Goal: Transaction & Acquisition: Purchase product/service

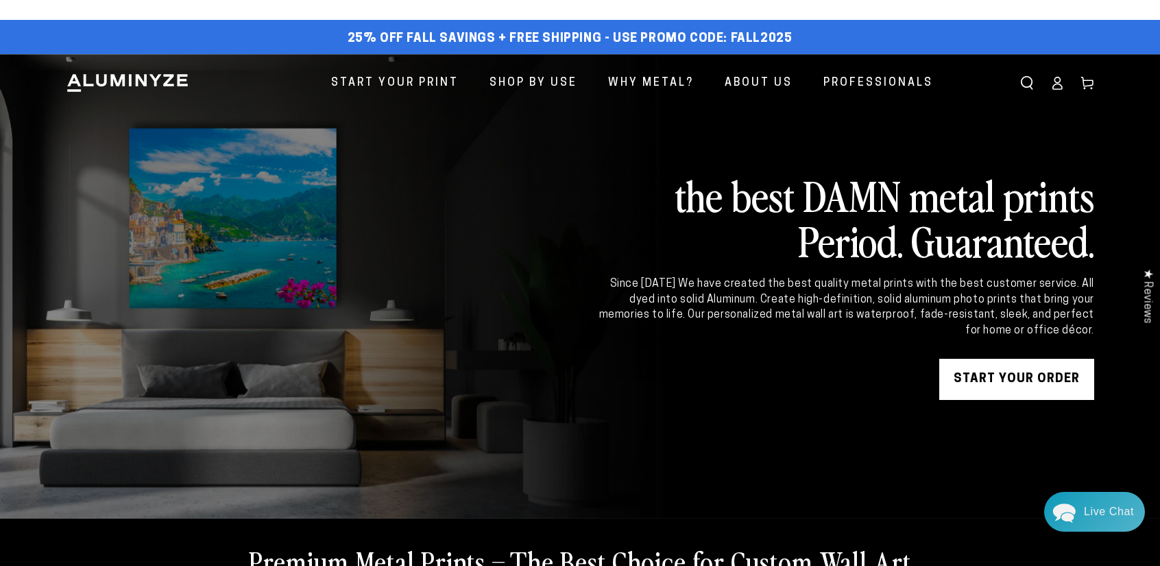
click at [978, 380] on link "START YOUR Order" at bounding box center [1016, 379] width 155 height 41
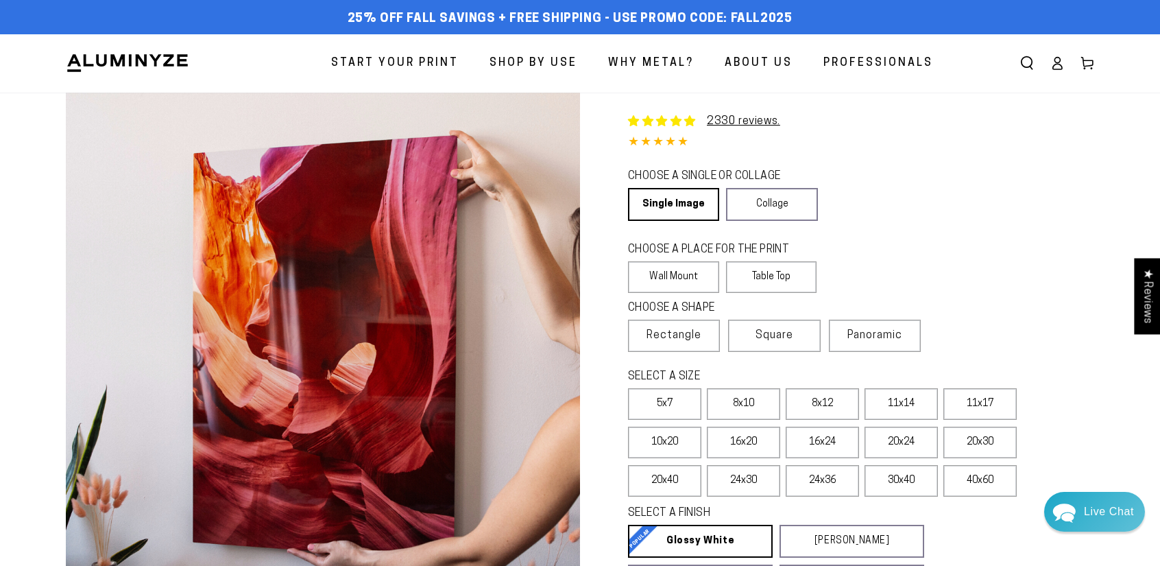
select select "**********"
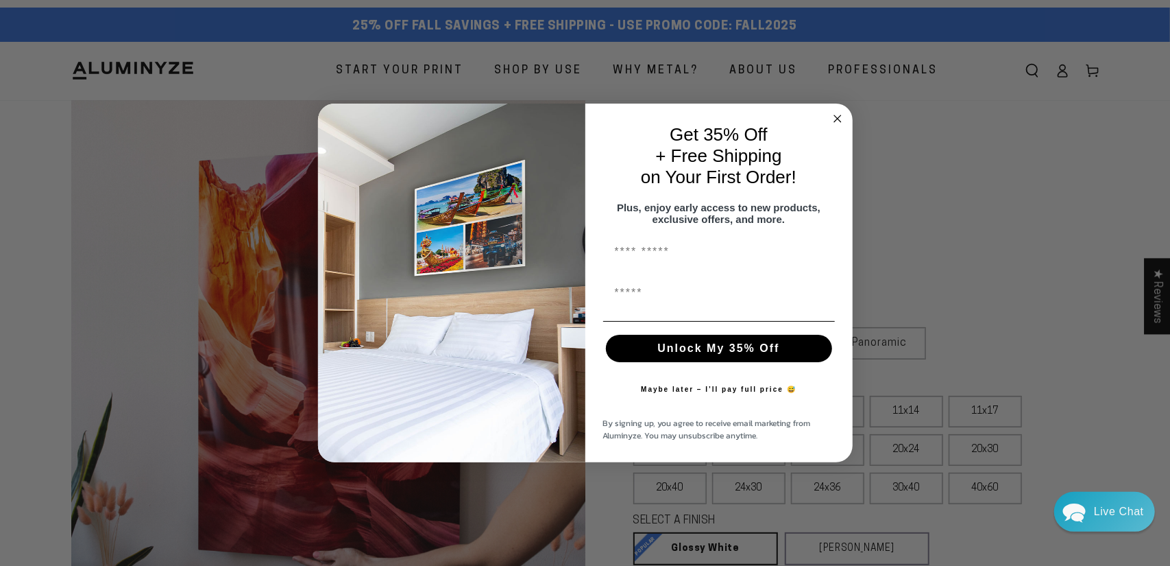
click at [840, 110] on icon "Close dialog" at bounding box center [838, 118] width 16 height 16
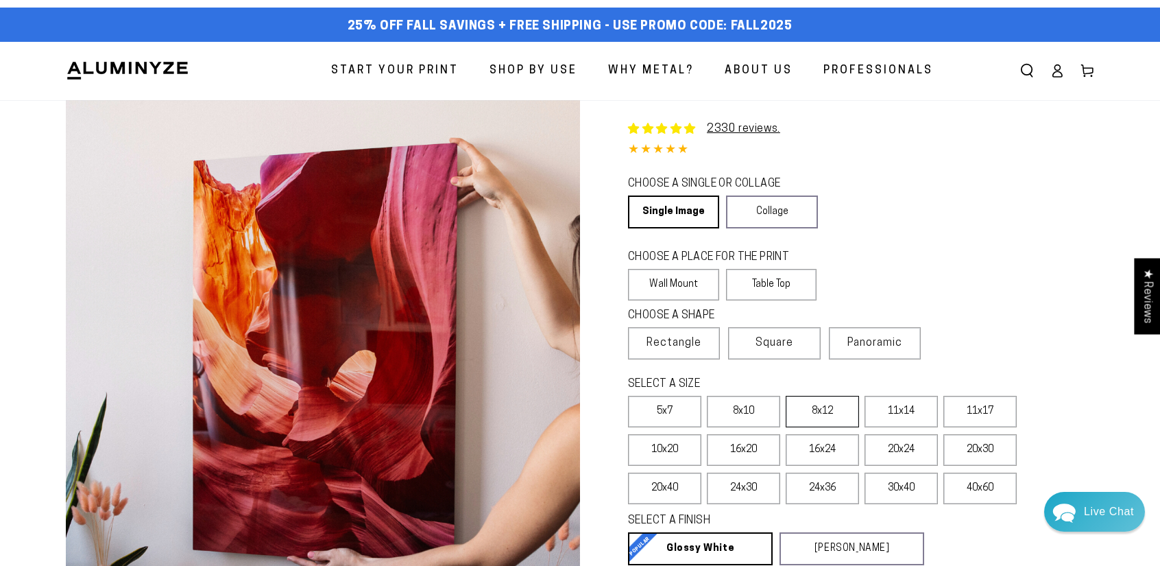
click at [826, 420] on label "8x12" at bounding box center [822, 412] width 73 height 32
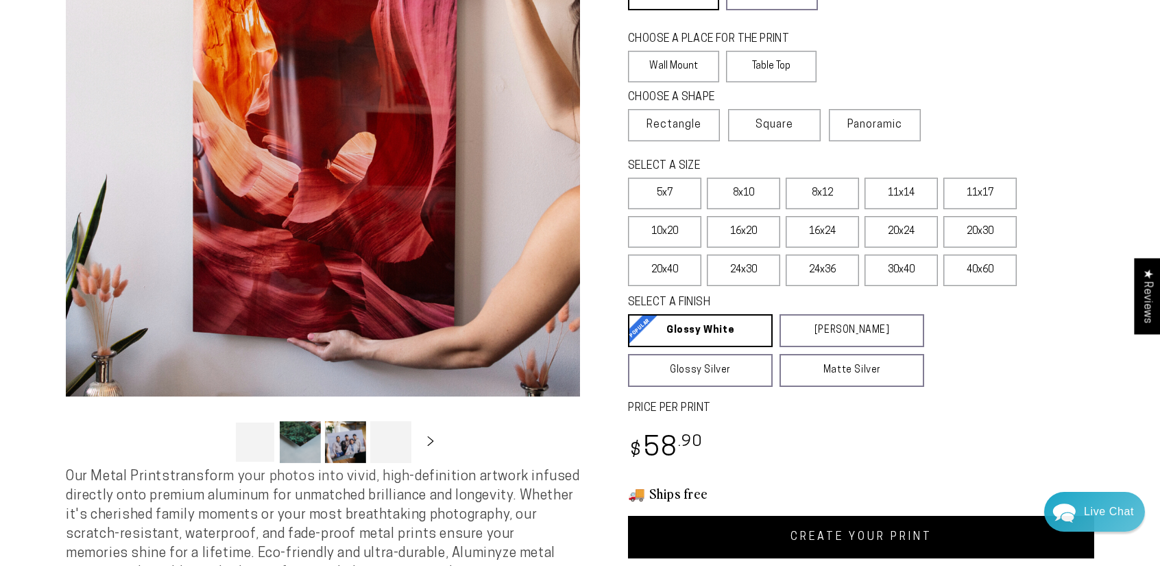
scroll to position [274, 0]
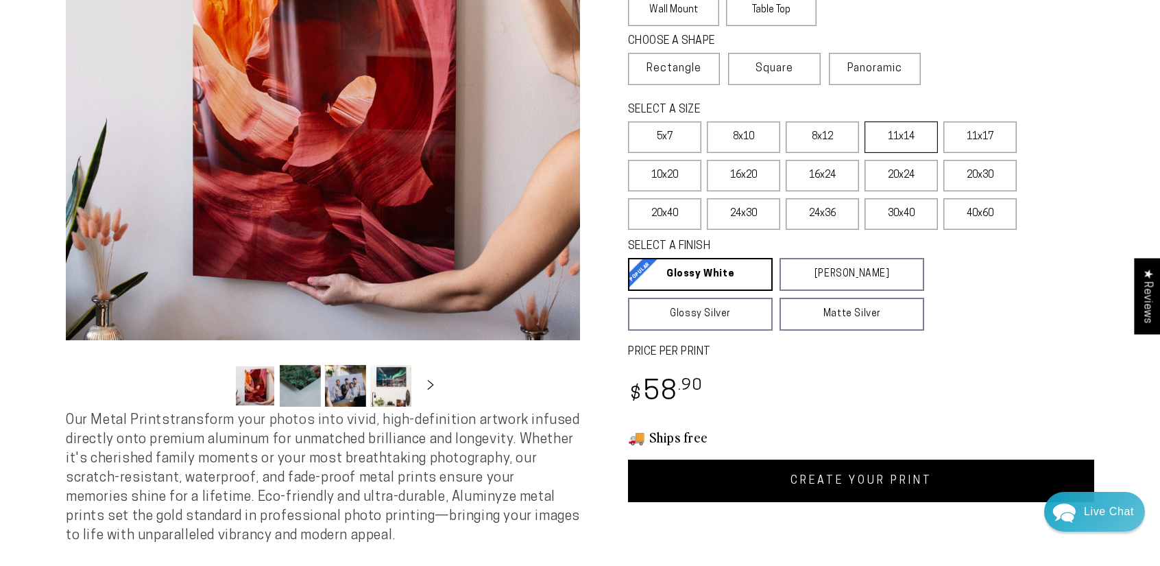
click at [897, 142] on label "11x14" at bounding box center [901, 137] width 73 height 32
click at [843, 492] on link "CREATE YOUR PRINT" at bounding box center [861, 480] width 466 height 43
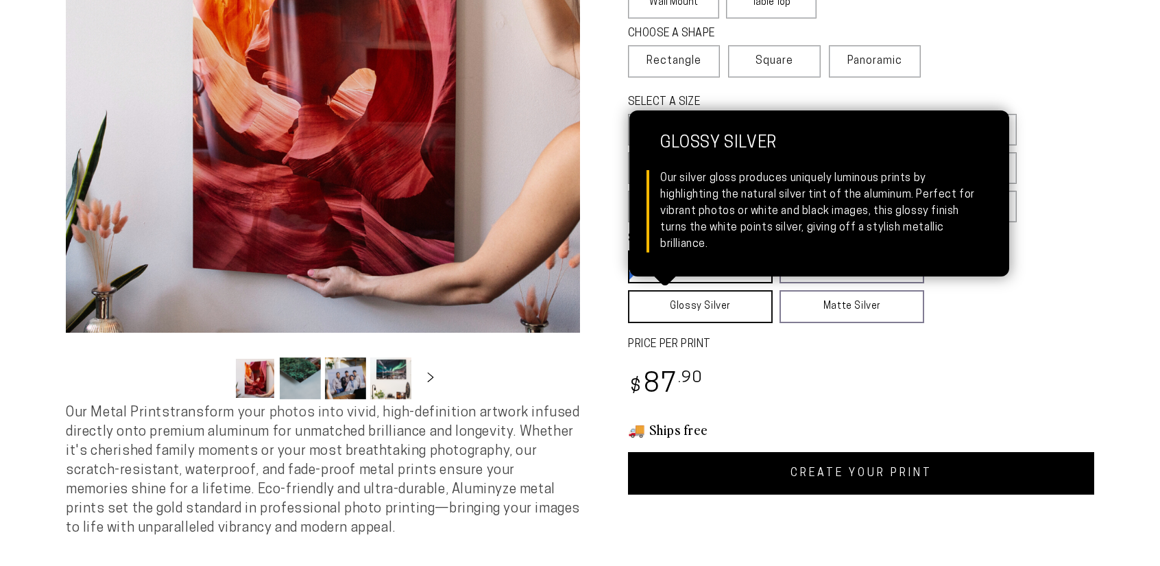
scroll to position [274, 0]
select select "**********"
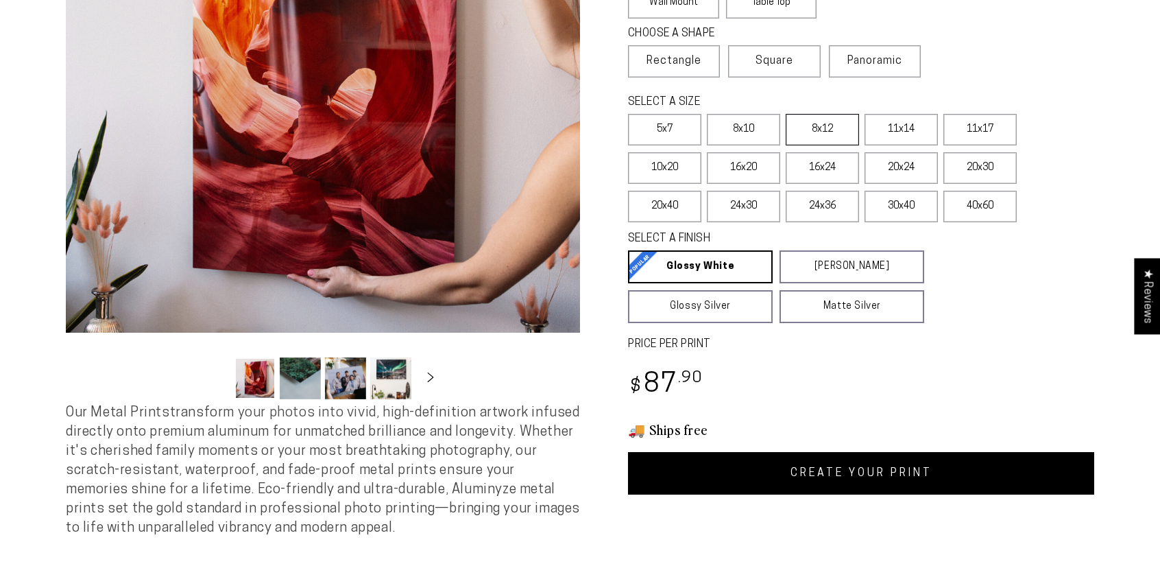
scroll to position [0, 0]
click at [830, 128] on label "8x12" at bounding box center [822, 130] width 73 height 32
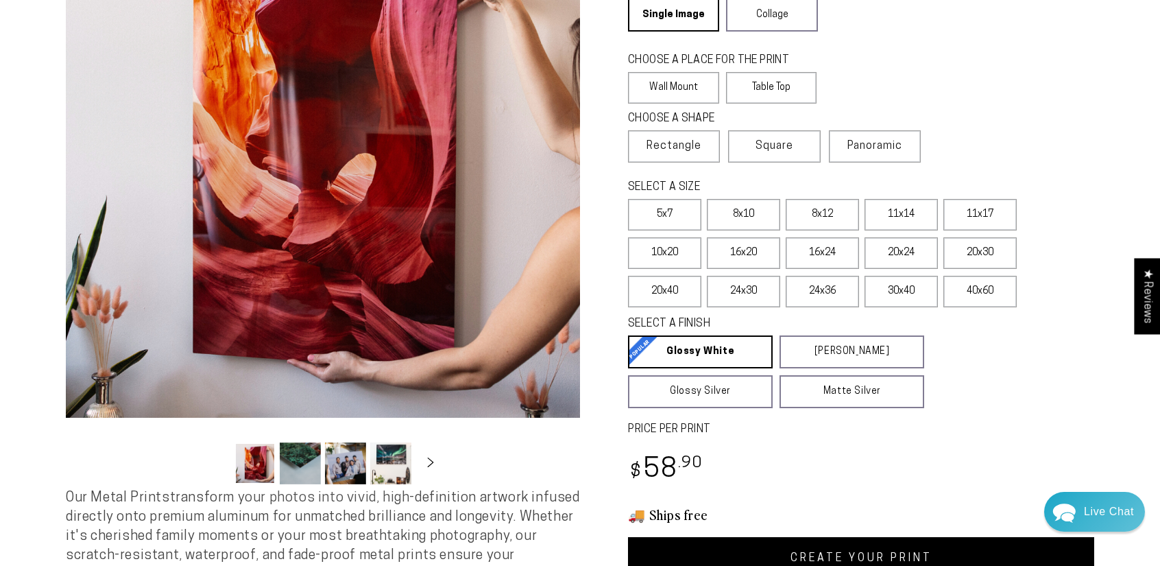
scroll to position [350, 0]
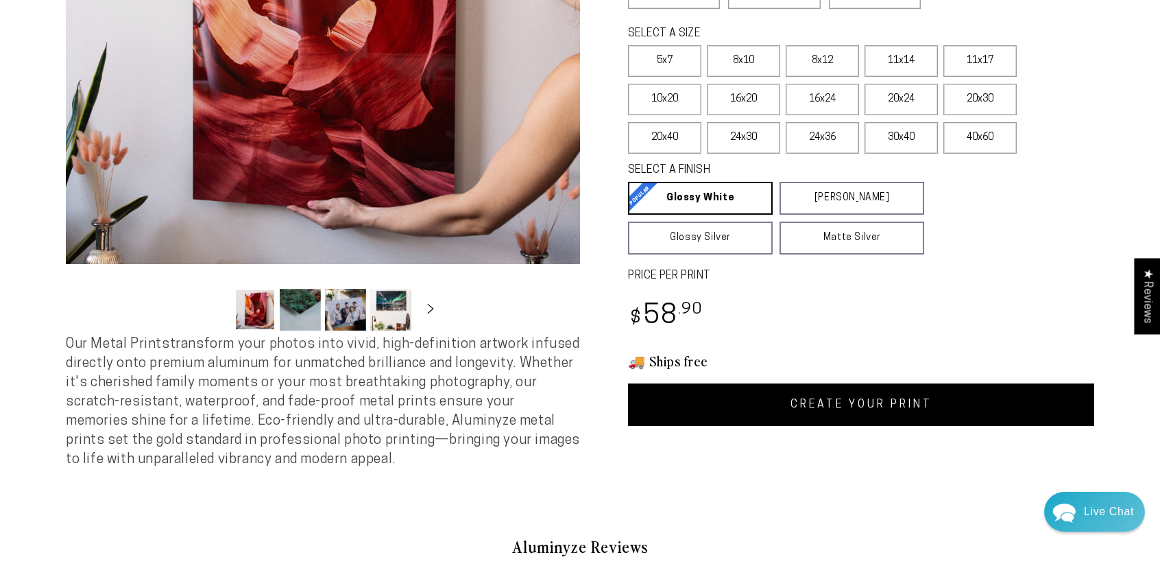
click at [864, 408] on link "CREATE YOUR PRINT" at bounding box center [861, 404] width 466 height 43
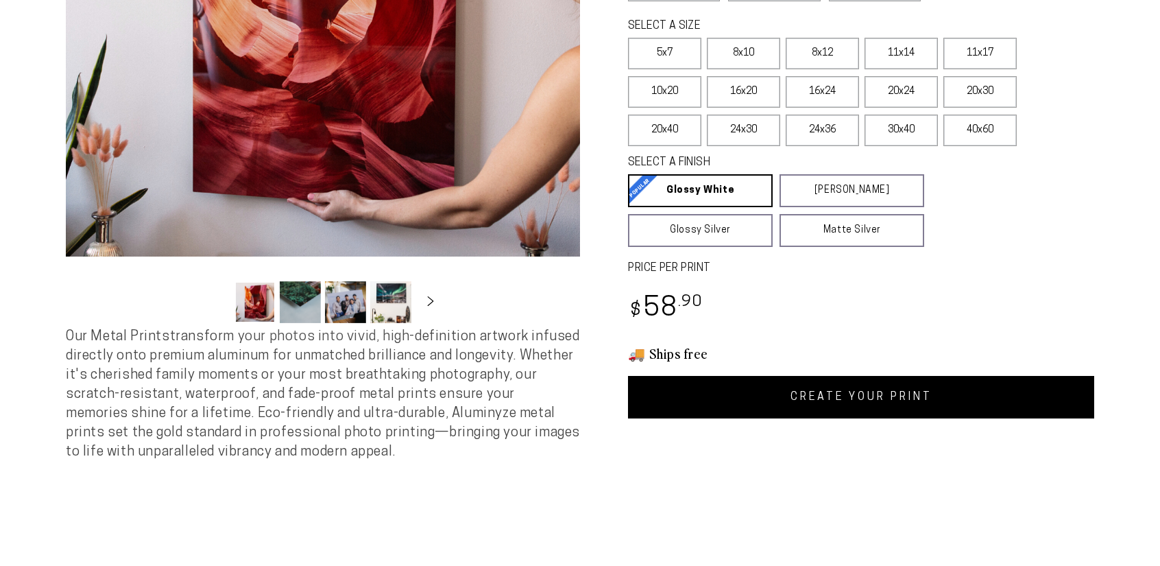
scroll to position [350, 0]
select select "**********"
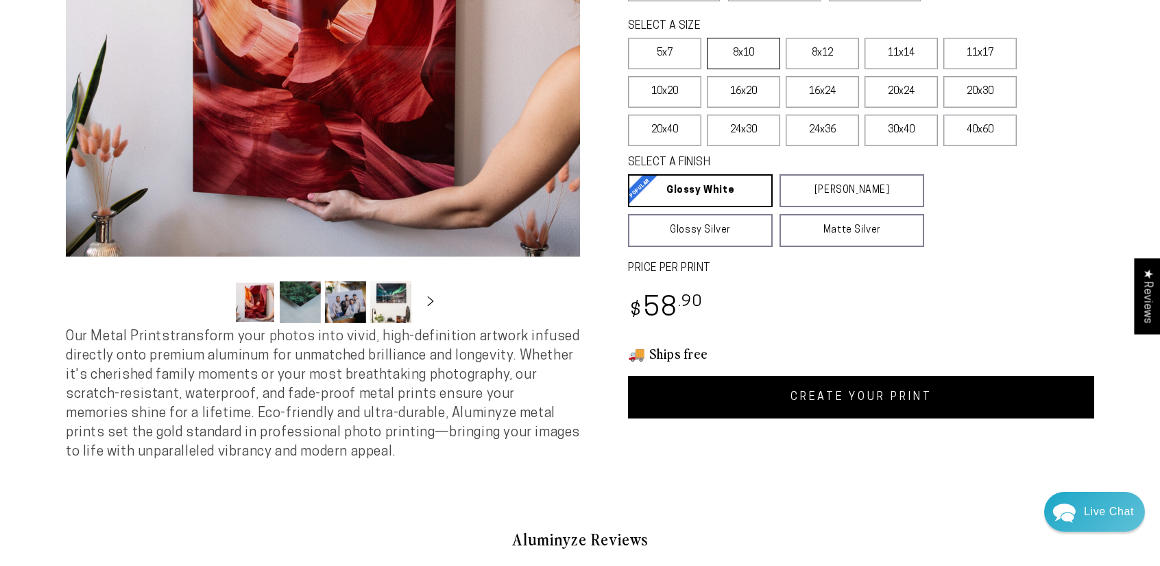
click at [745, 56] on label "8x10" at bounding box center [743, 54] width 73 height 32
click at [889, 428] on div "2330 reviews. Single Product 4.85 / 5.0 (2262) 2262 total reviews CHOOSE A SING…" at bounding box center [837, 101] width 514 height 719
click at [886, 407] on link "CREATE YOUR PRINT" at bounding box center [861, 397] width 466 height 43
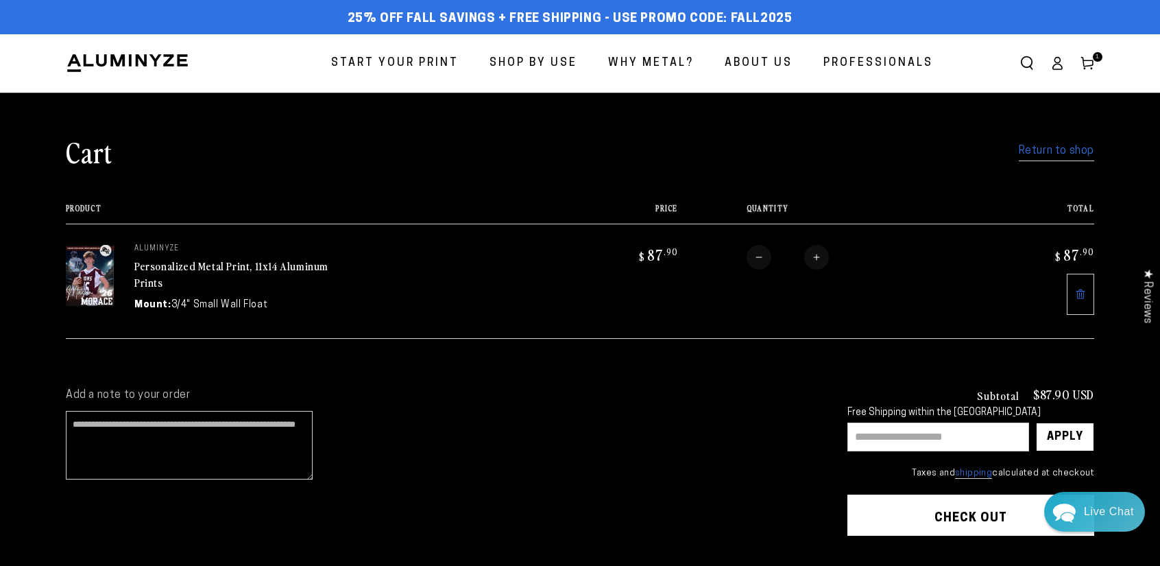
click at [1068, 438] on div "Apply" at bounding box center [1065, 436] width 36 height 27
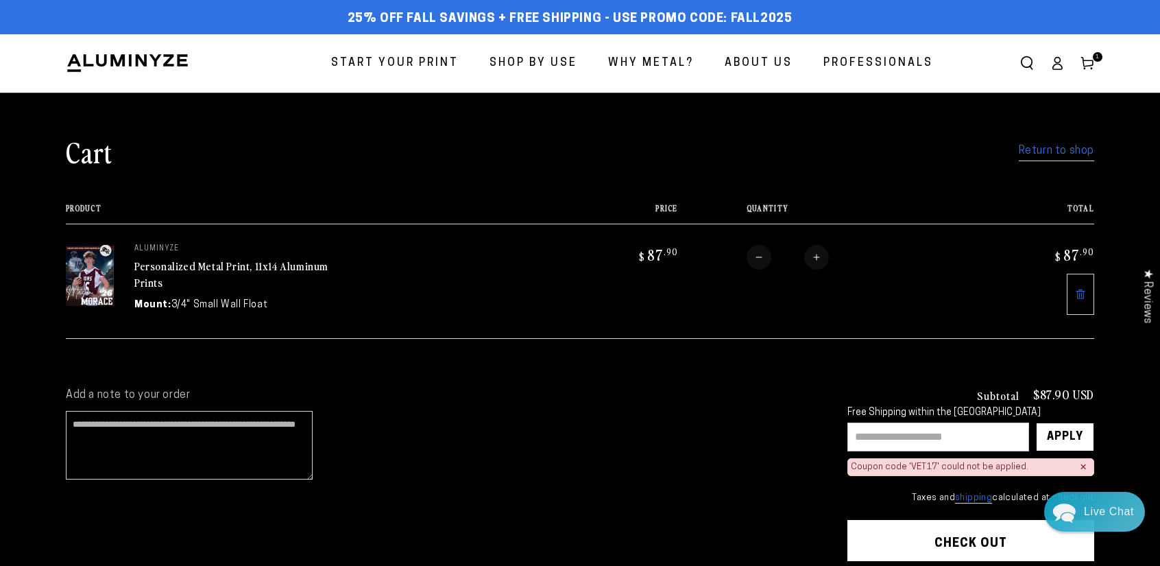
click at [1064, 428] on div "Apply" at bounding box center [1065, 436] width 36 height 27
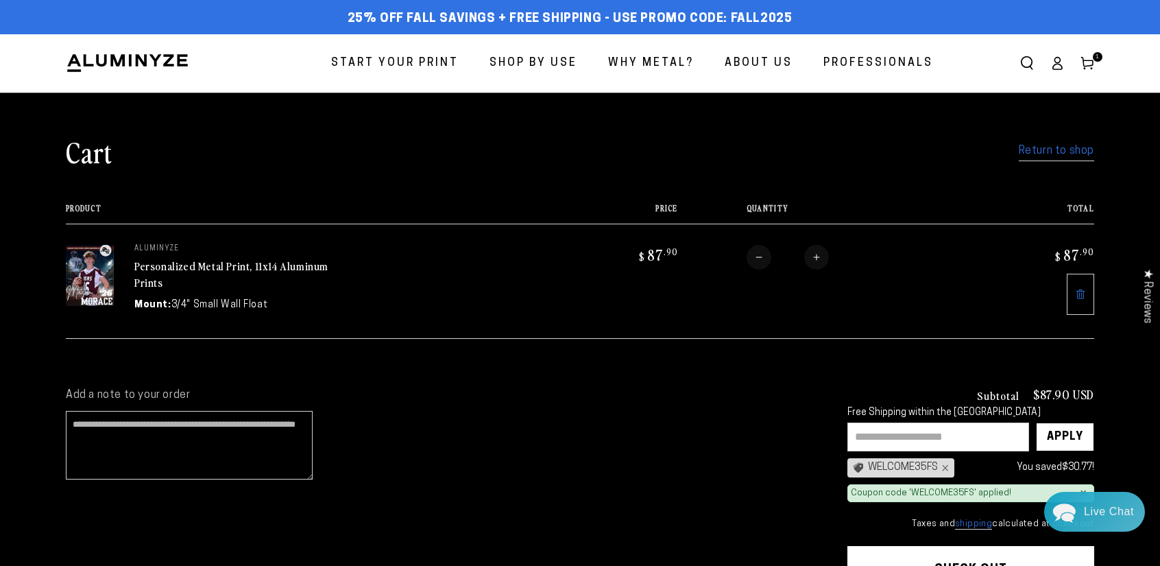
click at [1073, 439] on div "Apply" at bounding box center [1065, 436] width 36 height 27
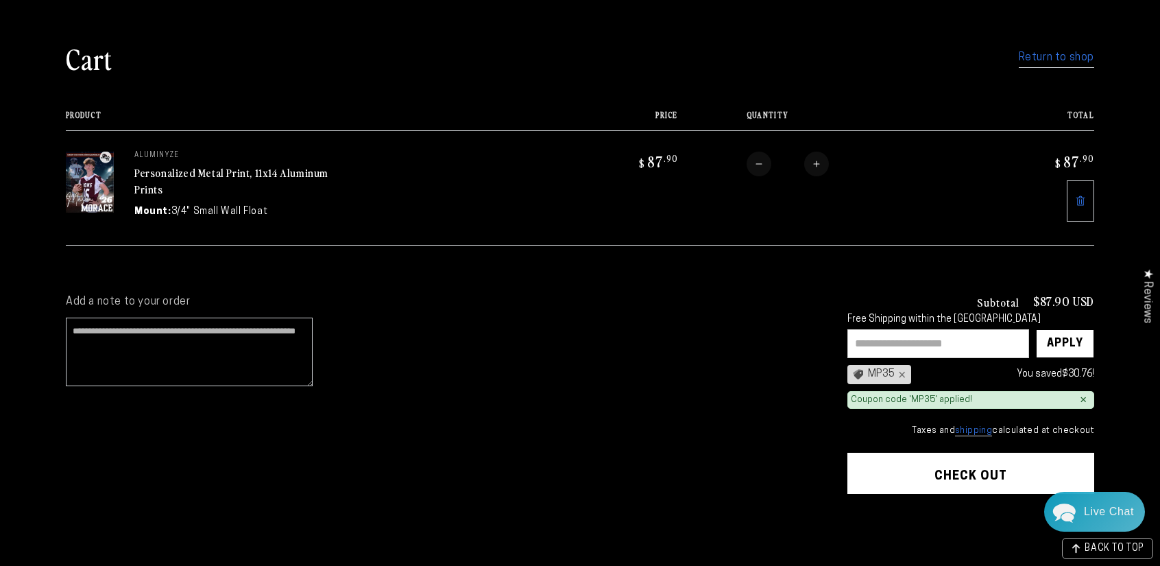
scroll to position [137, 0]
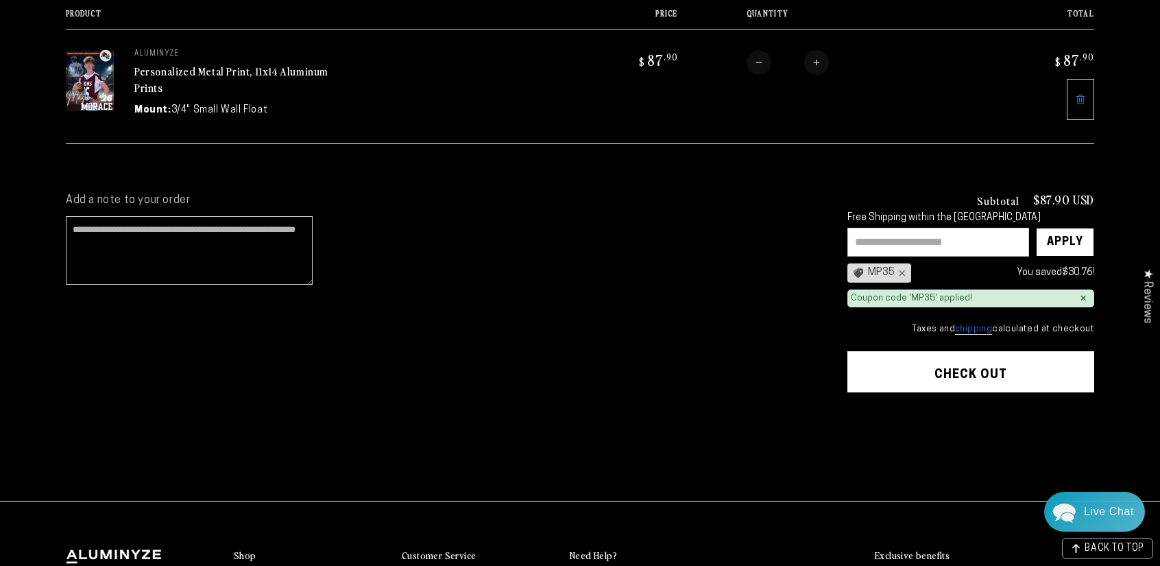
scroll to position [274, 0]
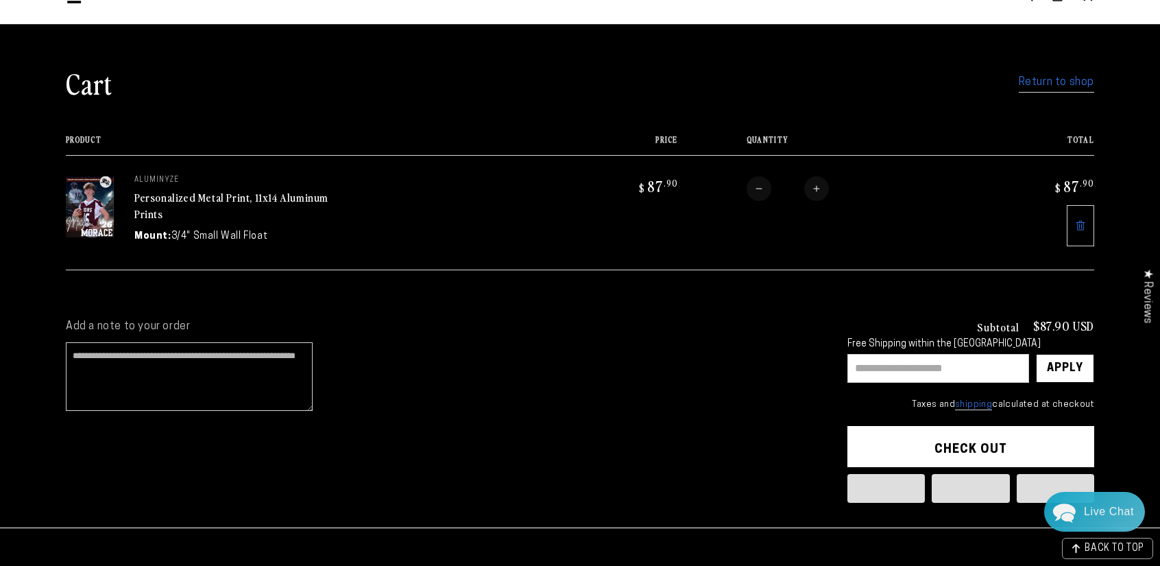
click at [182, 201] on link "Personalized Metal Print, 11x14 Aluminum Prints" at bounding box center [231, 205] width 194 height 33
